Goal: Find specific page/section: Find specific page/section

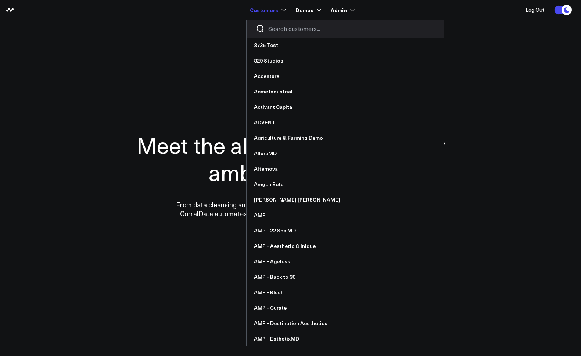
click at [283, 25] on input "Search customers input" at bounding box center [351, 29] width 166 height 8
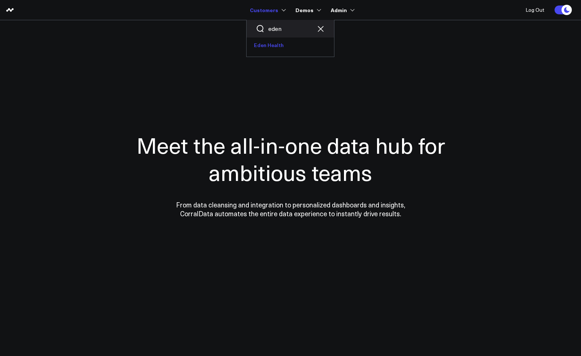
type input "eden"
drag, startPoint x: 272, startPoint y: 46, endPoint x: 255, endPoint y: 53, distance: 18.6
click at [272, 46] on link "Eden Health" at bounding box center [290, 44] width 87 height 15
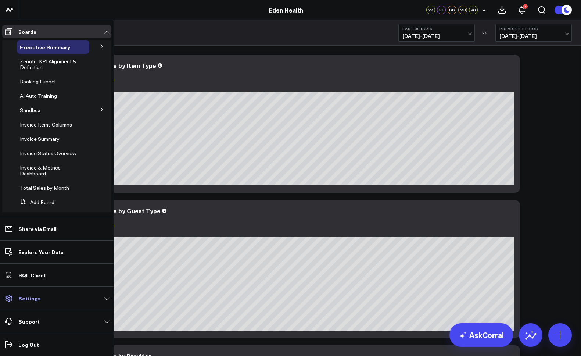
click at [30, 296] on p "Settings" at bounding box center [29, 298] width 22 height 6
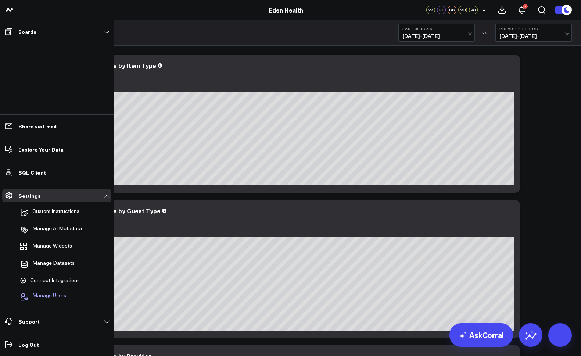
click at [43, 294] on span "Manage Users" at bounding box center [49, 296] width 34 height 9
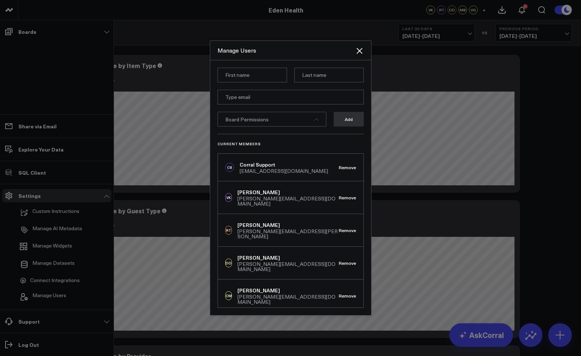
scroll to position [39, 0]
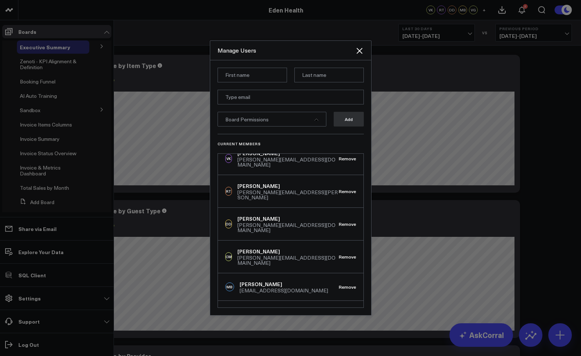
drag, startPoint x: 360, startPoint y: 48, endPoint x: 362, endPoint y: 31, distance: 17.4
click at [360, 49] on icon "Close" at bounding box center [359, 50] width 9 height 9
